Goal: Task Accomplishment & Management: Manage account settings

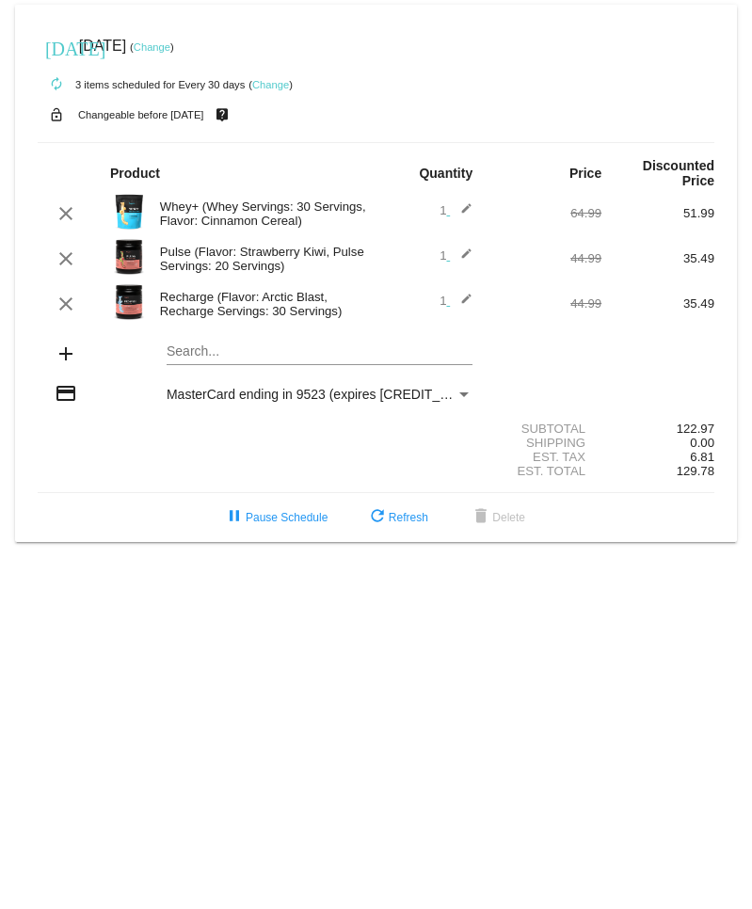
drag, startPoint x: 159, startPoint y: 297, endPoint x: 344, endPoint y: 312, distance: 185.9
click at [344, 140] on div "Recharge (Flavor: Arctic Blast, Recharge Servings: 30 Servings)" at bounding box center [264, 304] width 226 height 28
click at [373, 140] on div "Recharge (Flavor: Arctic Blast, Recharge Servings: 30 Servings)" at bounding box center [264, 304] width 226 height 28
drag, startPoint x: 299, startPoint y: 268, endPoint x: 147, endPoint y: 253, distance: 153.1
click at [147, 140] on div "clear Pulse (Flavor: Strawberry Kiwi, Pulse Servings: 20 Servings) 1 edit 44.99…" at bounding box center [376, 258] width 676 height 40
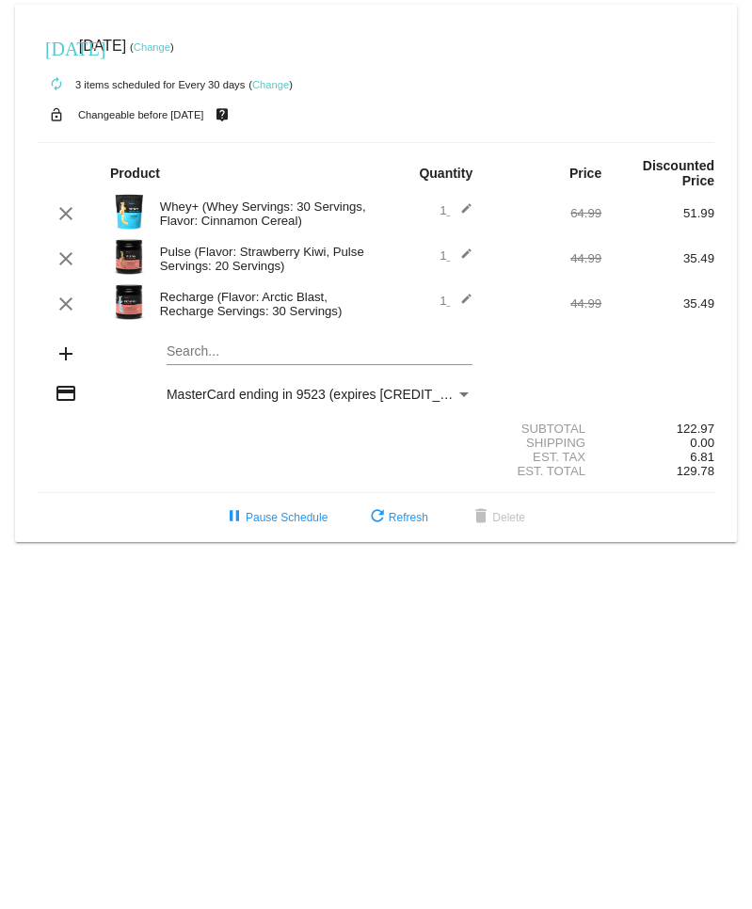
click at [310, 140] on div "clear Pulse (Flavor: Strawberry Kiwi, Pulse Servings: 20 Servings) 1 edit 44.99…" at bounding box center [376, 258] width 676 height 40
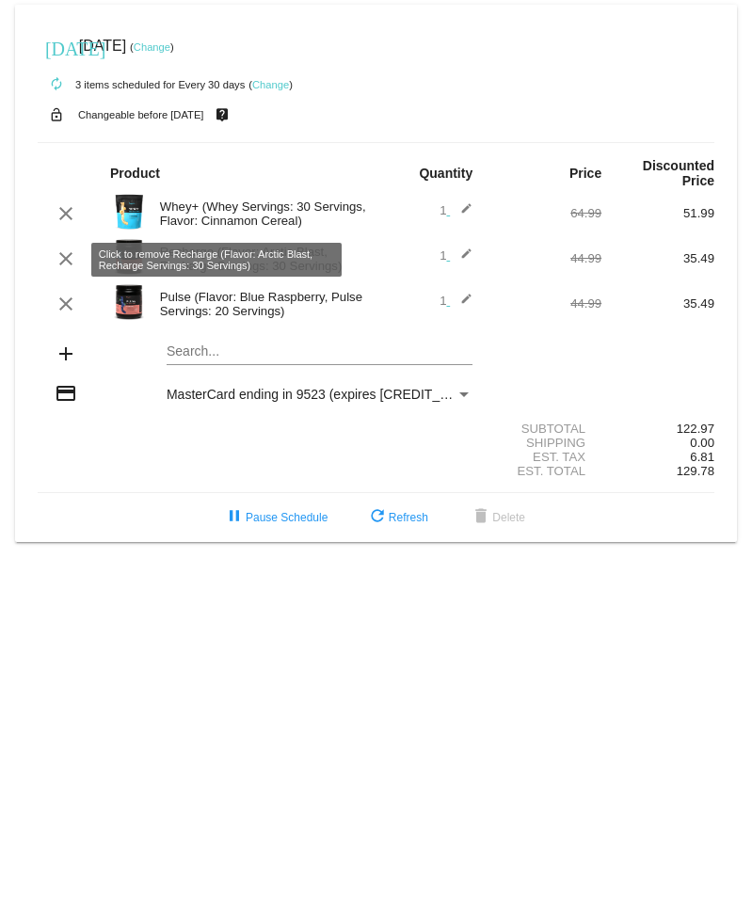
click at [62, 253] on mat-icon "clear" at bounding box center [66, 258] width 23 height 23
